Goal: Transaction & Acquisition: Download file/media

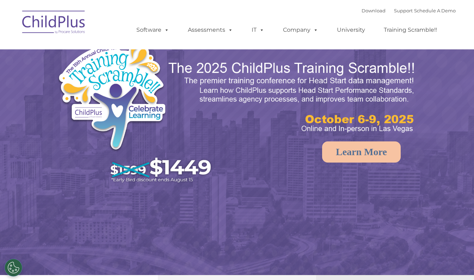
select select "MEDIUM"
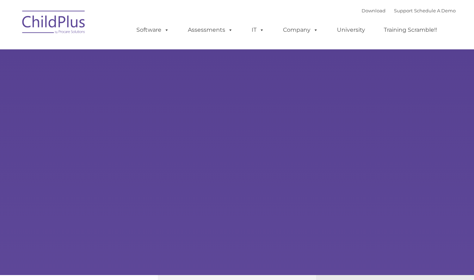
type input ""
select select "MEDIUM"
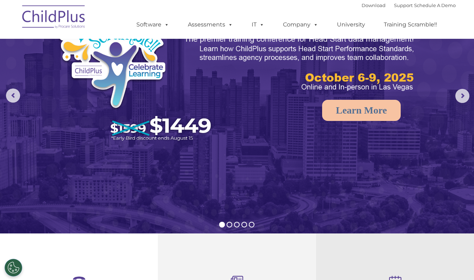
scroll to position [31, 0]
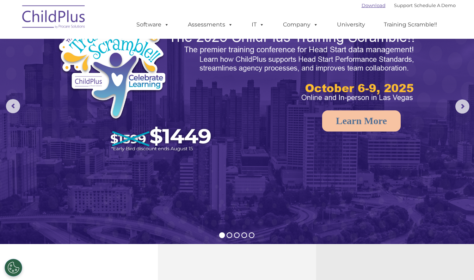
click at [362, 5] on link "Download" at bounding box center [374, 5] width 24 height 6
